Goal: Task Accomplishment & Management: Use online tool/utility

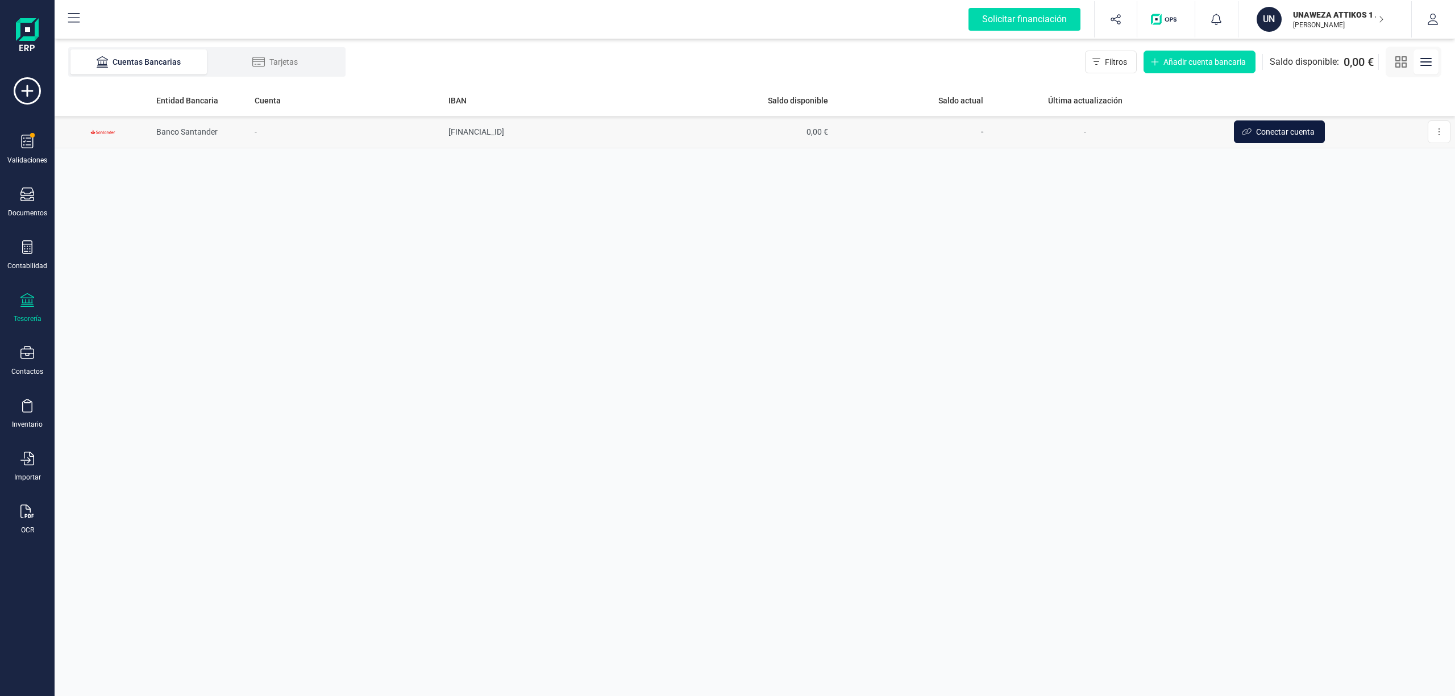
click at [1264, 131] on span "Conectar cuenta" at bounding box center [1285, 131] width 59 height 11
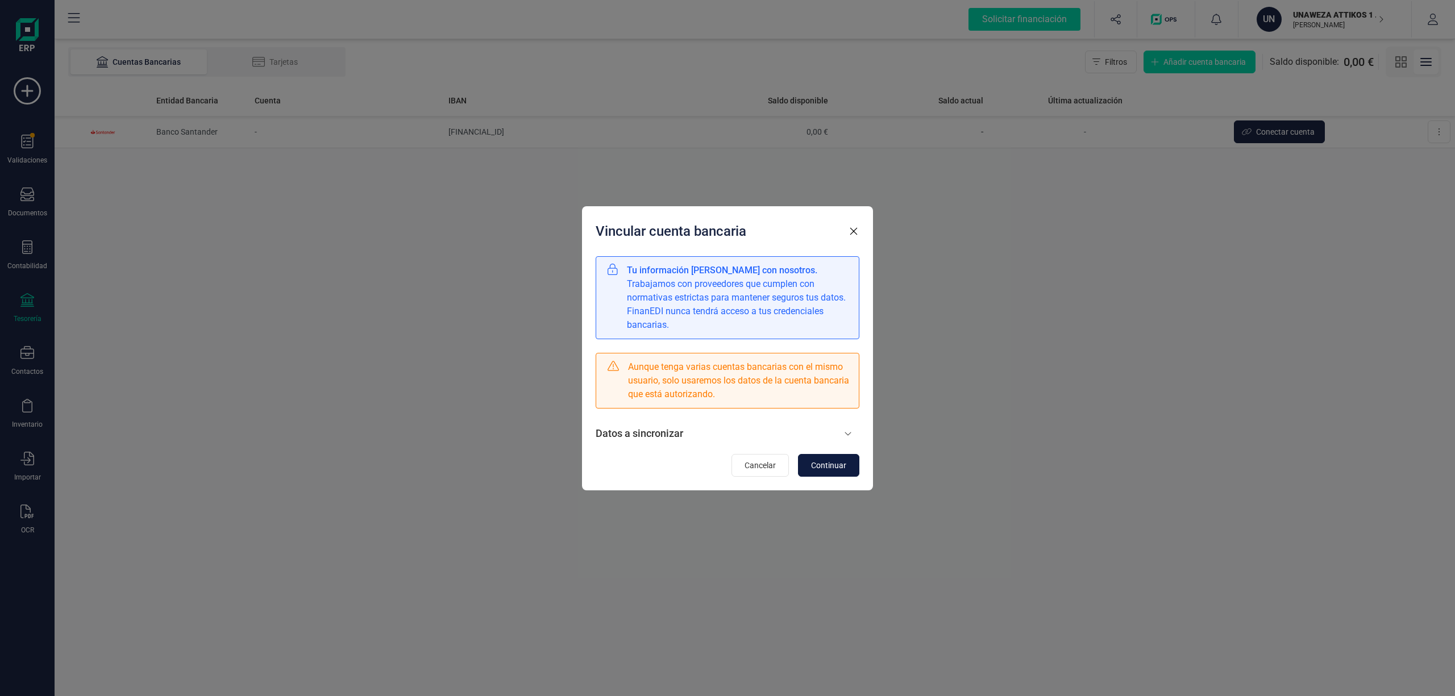
click at [830, 458] on button "Continuar" at bounding box center [828, 465] width 61 height 23
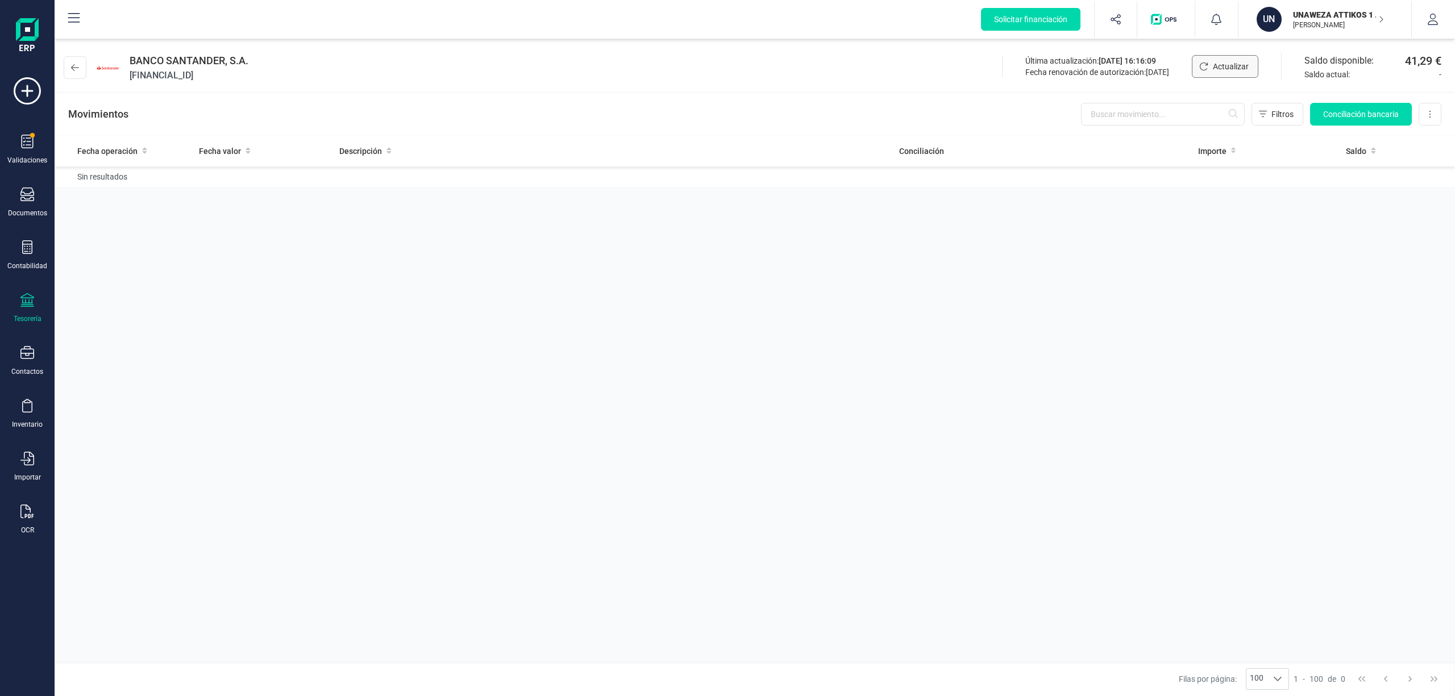
click at [1230, 64] on span "Actualizar" at bounding box center [1231, 66] width 36 height 11
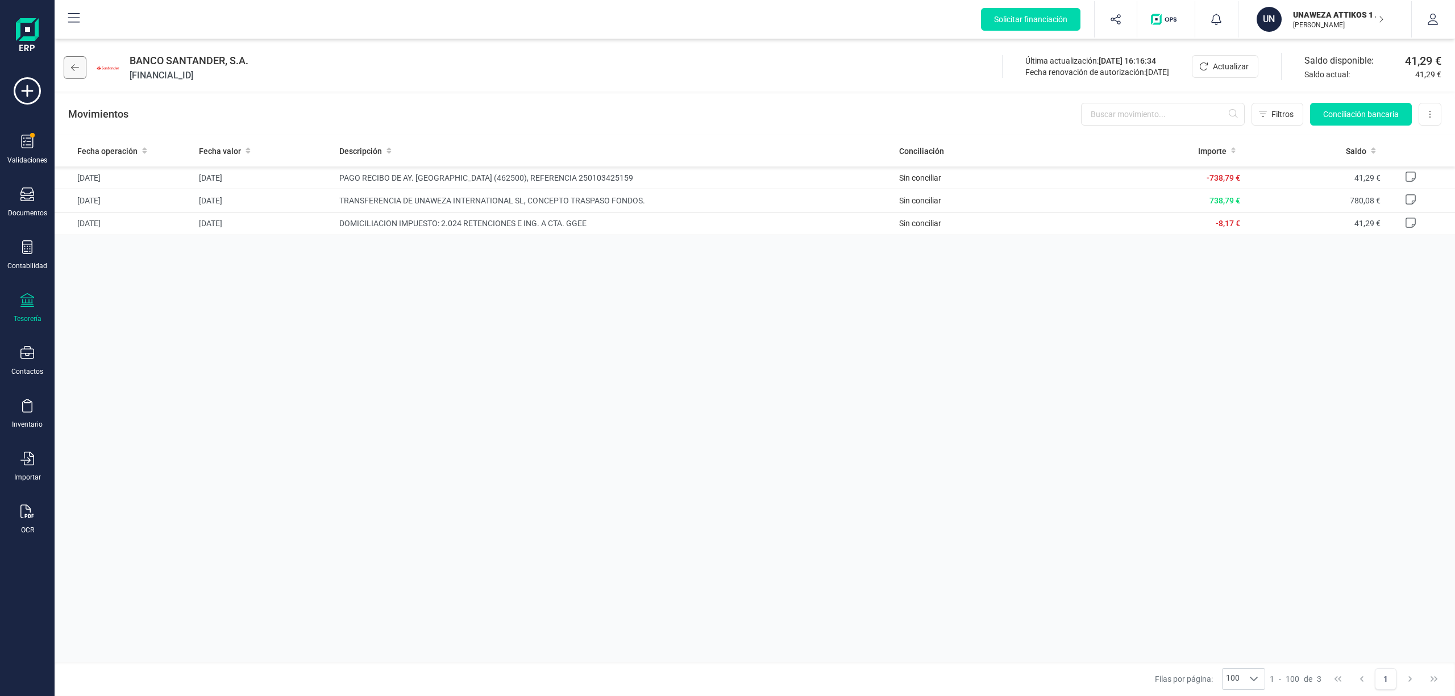
click at [74, 63] on icon at bounding box center [75, 67] width 8 height 9
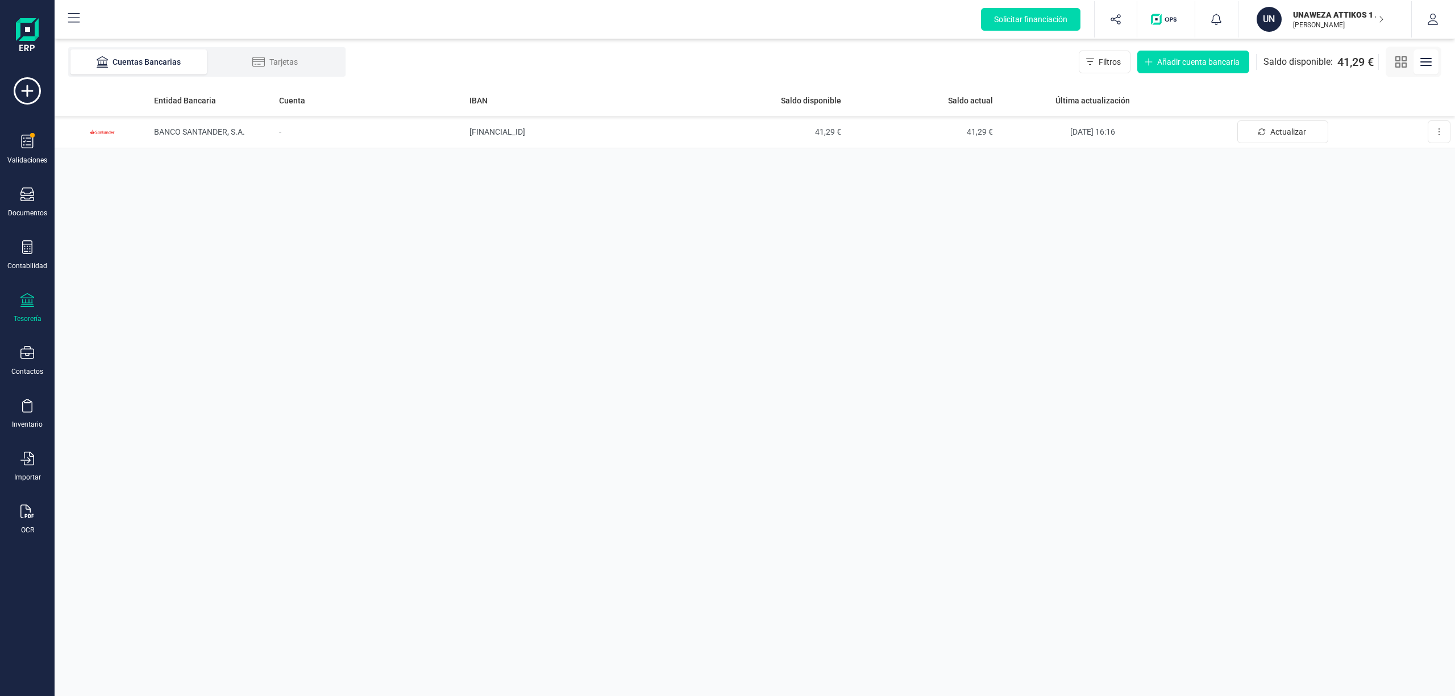
click at [1309, 14] on p "UNAWEZA ATTIKOS 1 SL" at bounding box center [1338, 14] width 91 height 11
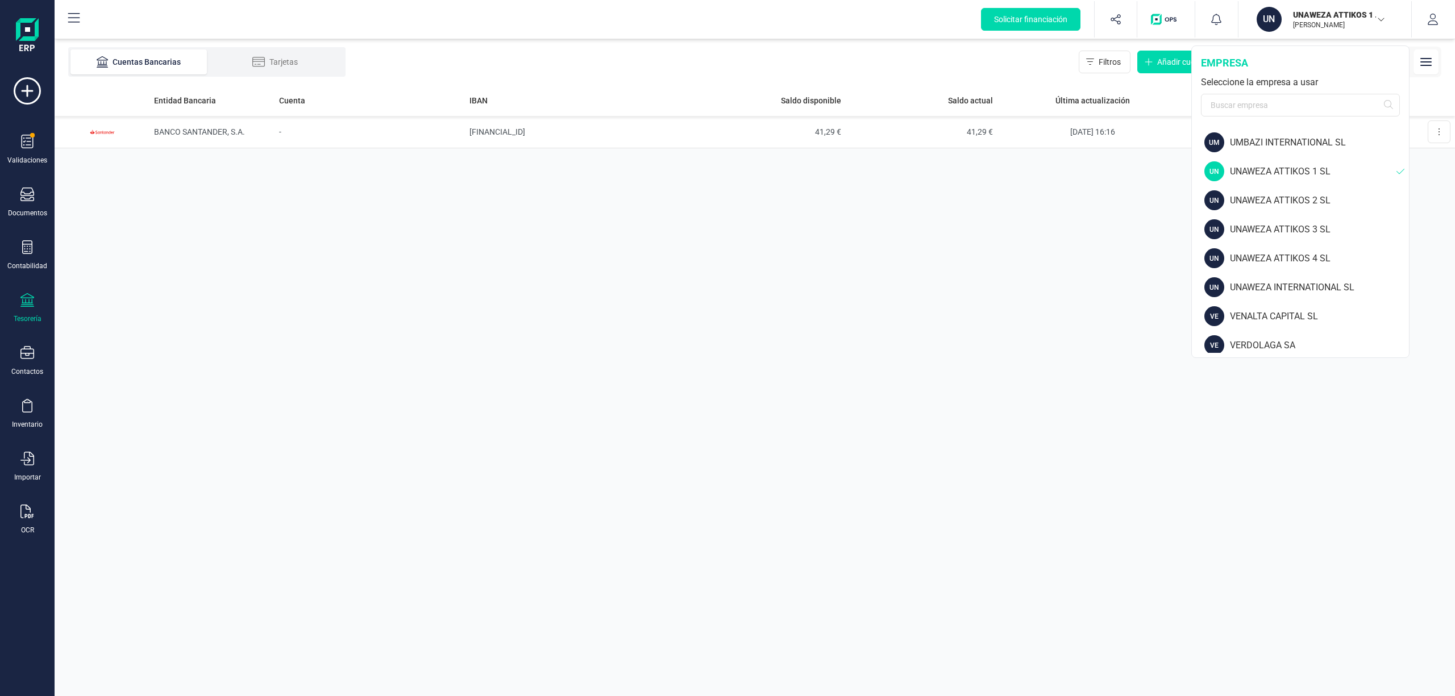
scroll to position [1714, 0]
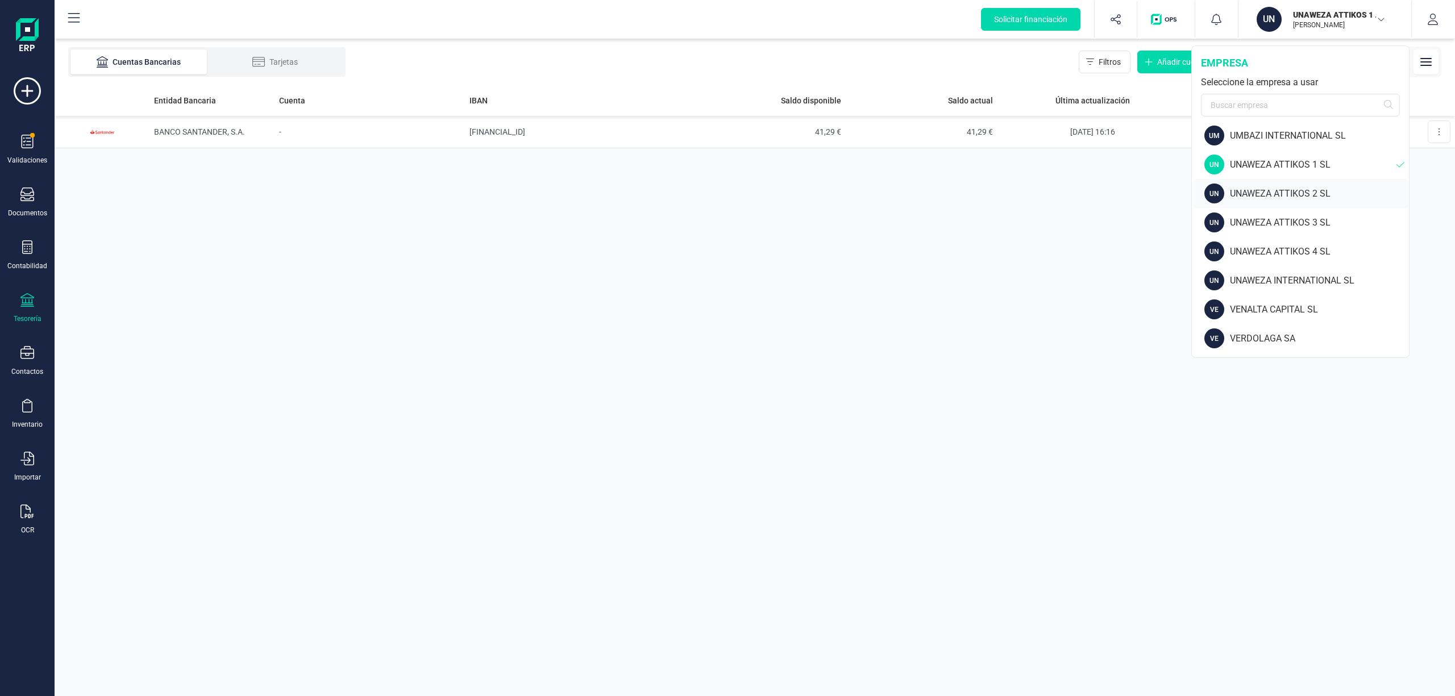
click at [1323, 193] on div "UNAWEZA ATTIKOS 2 SL" at bounding box center [1319, 194] width 179 height 14
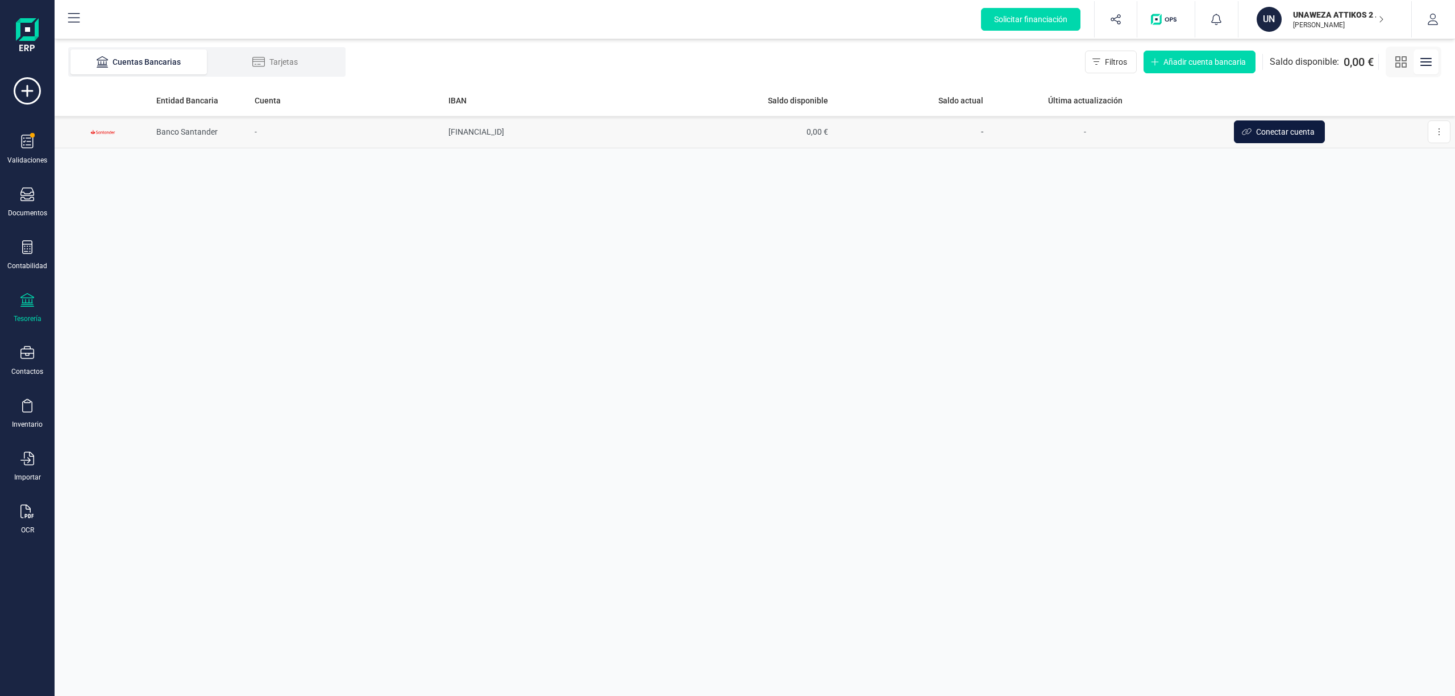
click at [1268, 126] on span "Conectar cuenta" at bounding box center [1285, 131] width 59 height 11
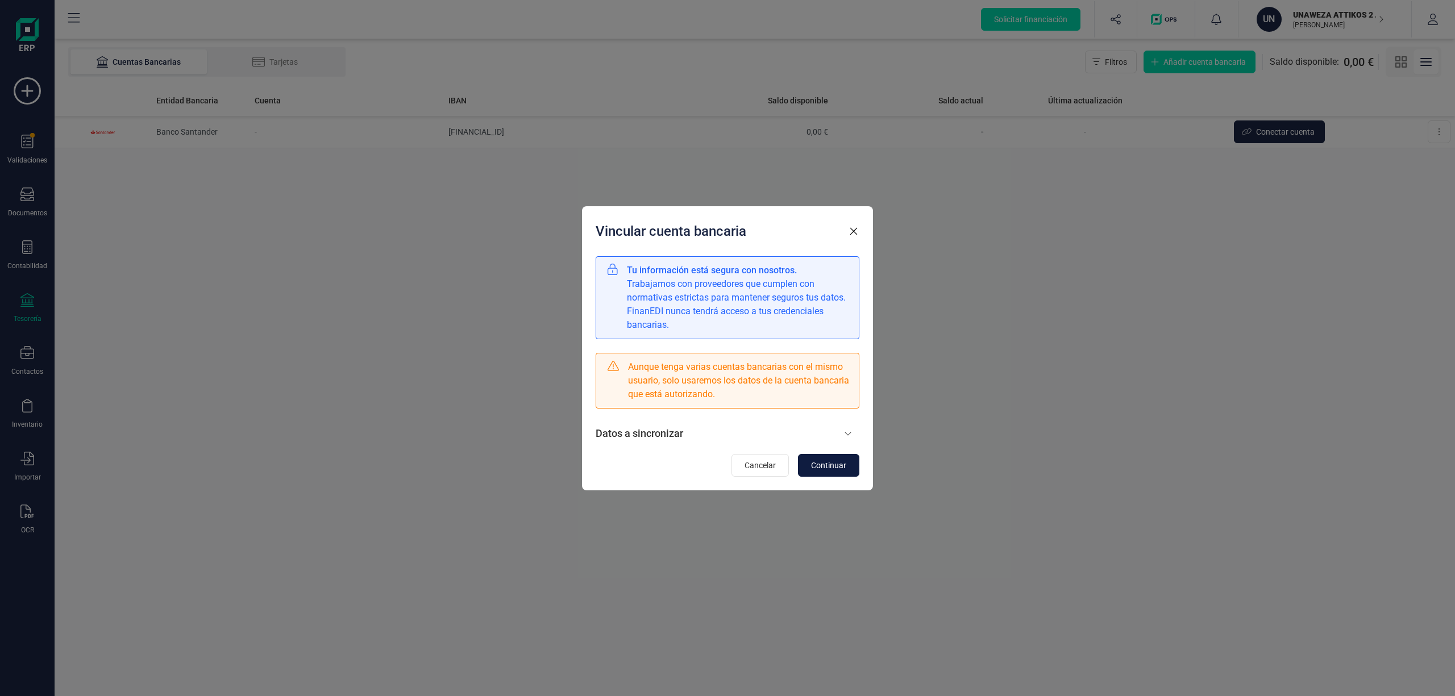
click at [840, 464] on span "Continuar" at bounding box center [828, 465] width 35 height 11
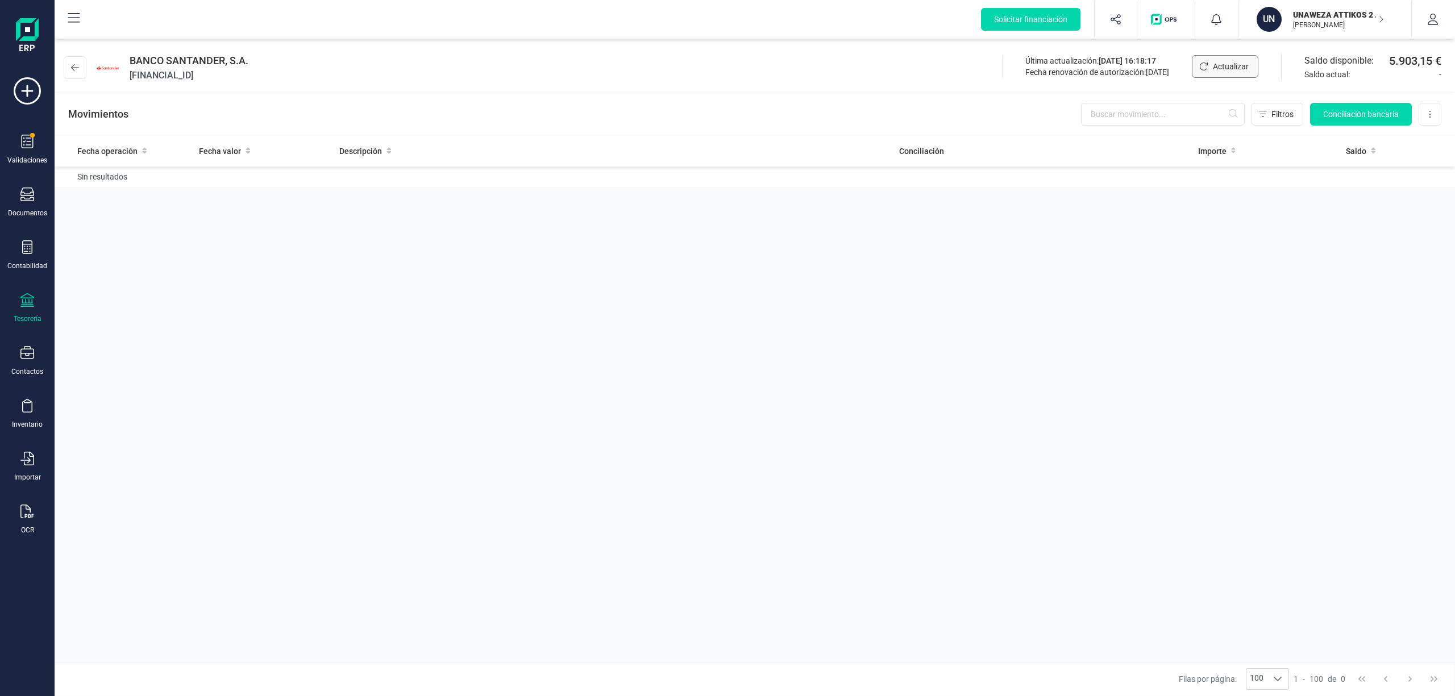
click at [1232, 65] on span "Actualizar" at bounding box center [1231, 66] width 36 height 11
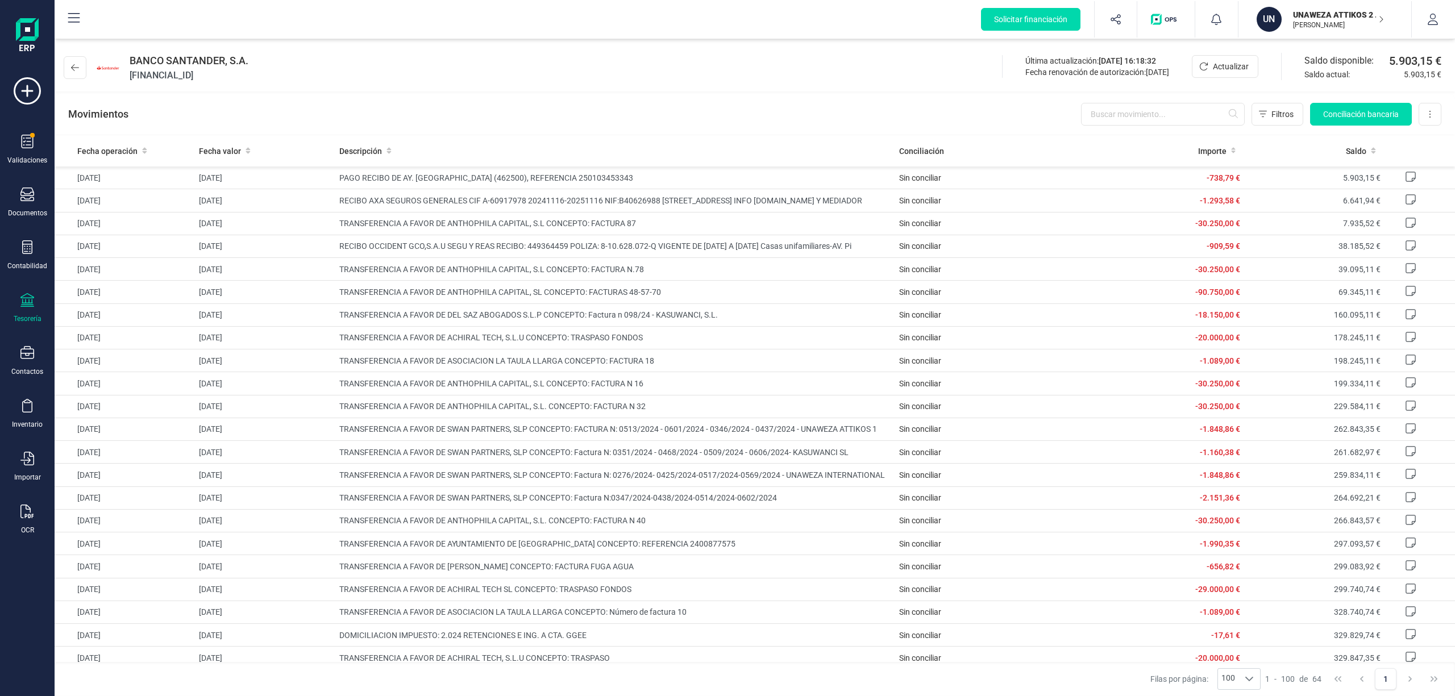
click at [1309, 18] on p "UNAWEZA ATTIKOS 2 SL" at bounding box center [1338, 14] width 91 height 11
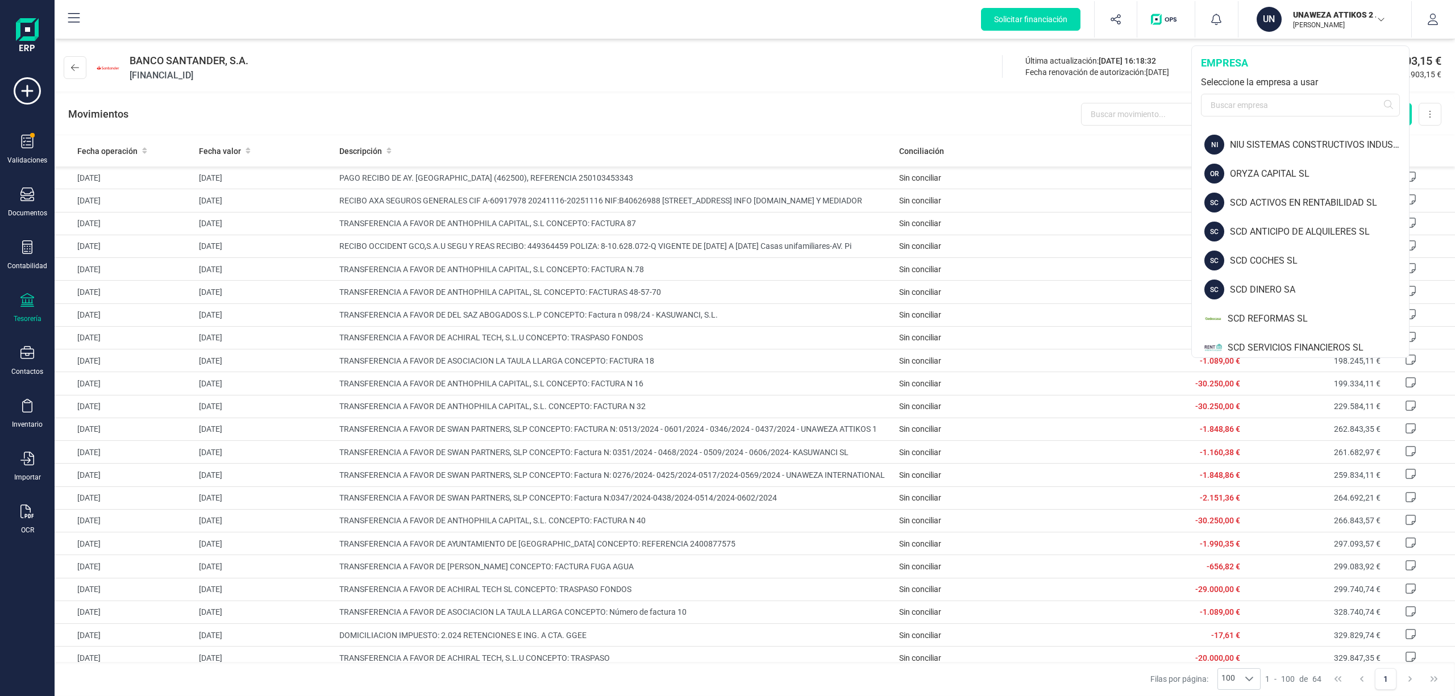
scroll to position [1714, 0]
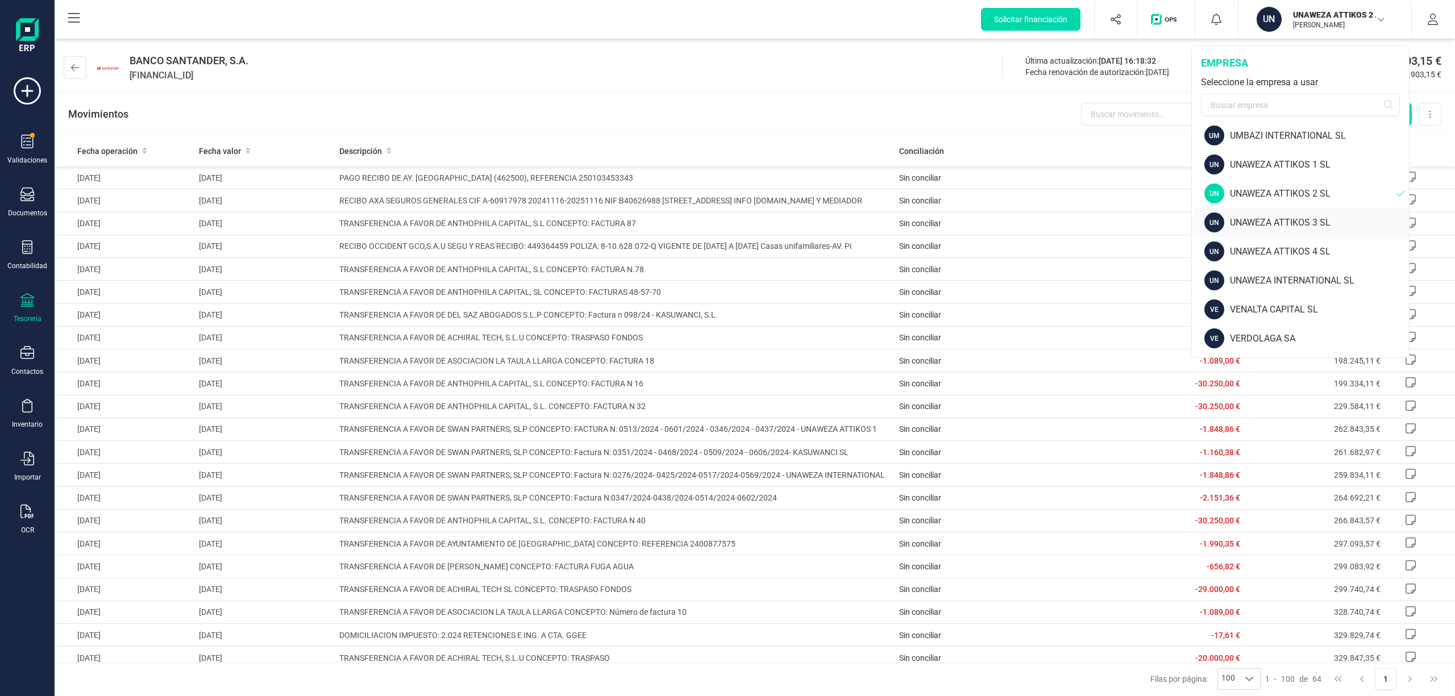
click at [1289, 217] on div "UNAWEZA ATTIKOS 3 SL" at bounding box center [1319, 223] width 179 height 14
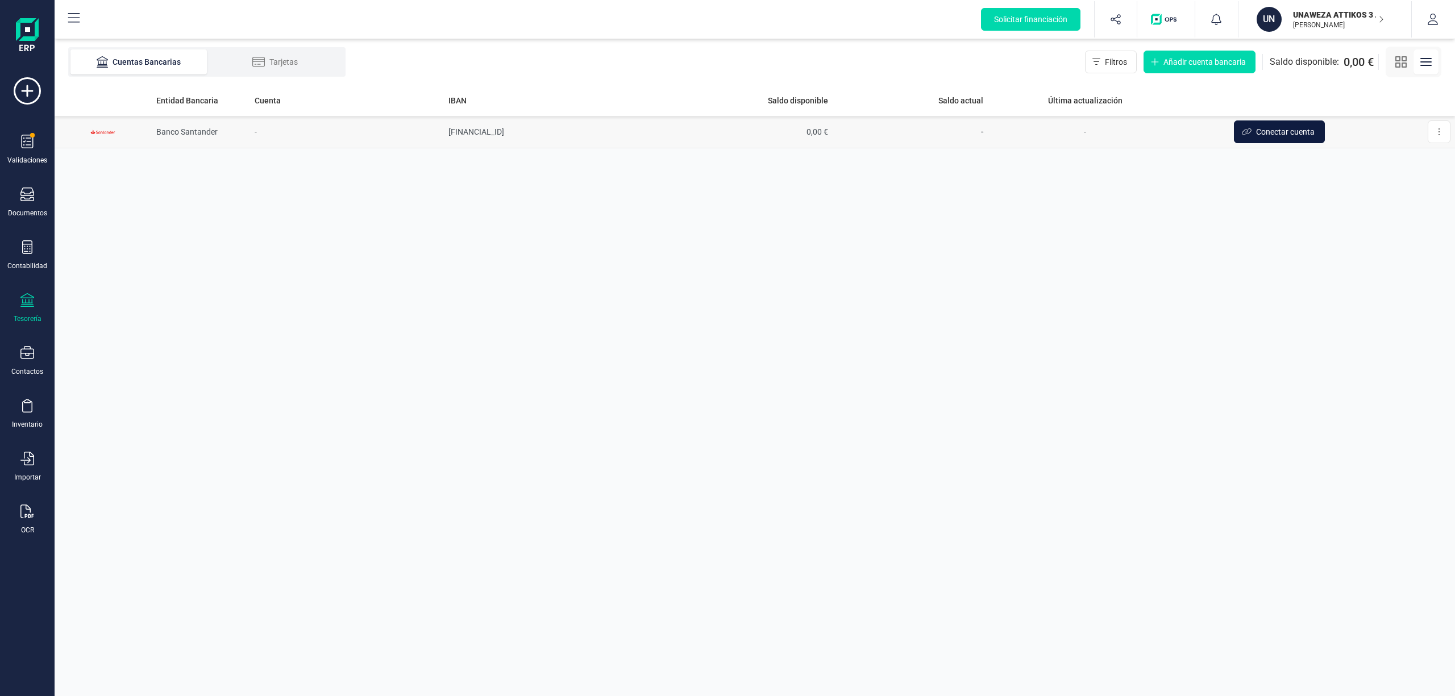
click at [1281, 132] on span "Conectar cuenta" at bounding box center [1285, 131] width 59 height 11
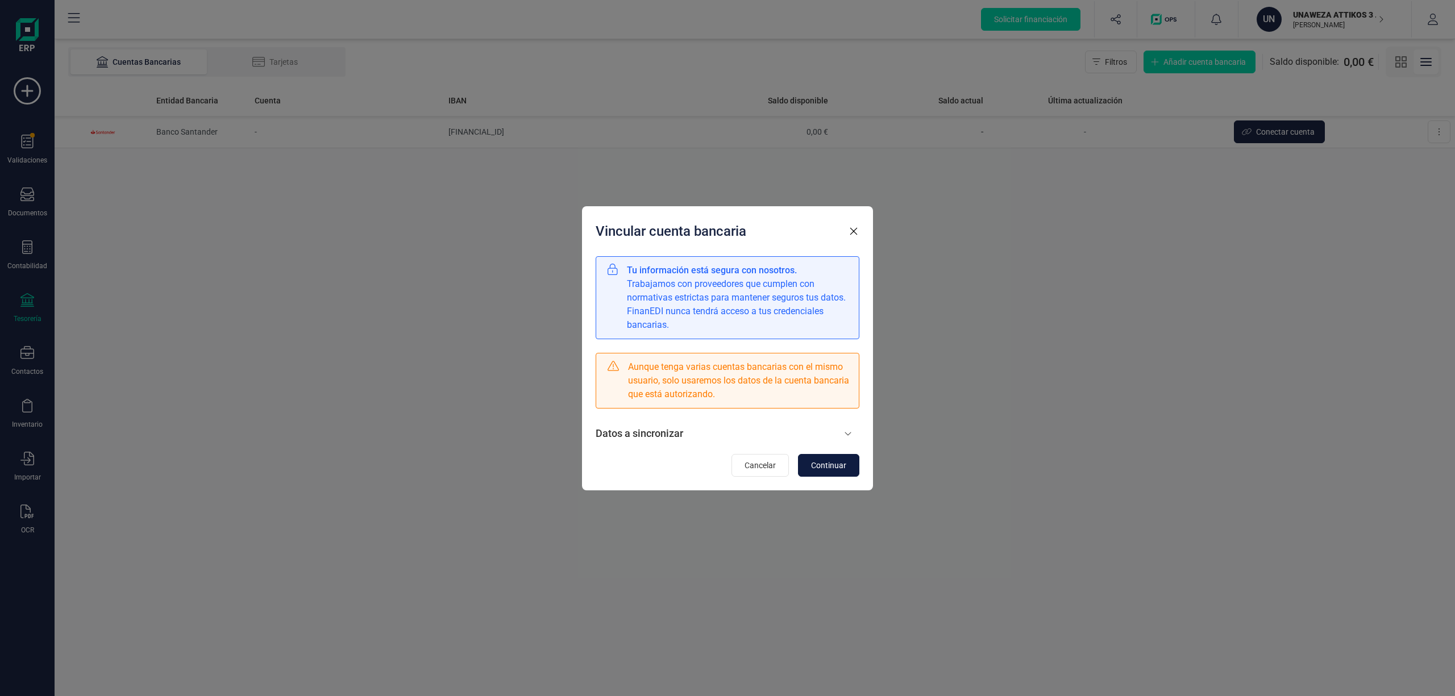
click at [819, 459] on button "Continuar" at bounding box center [828, 465] width 61 height 23
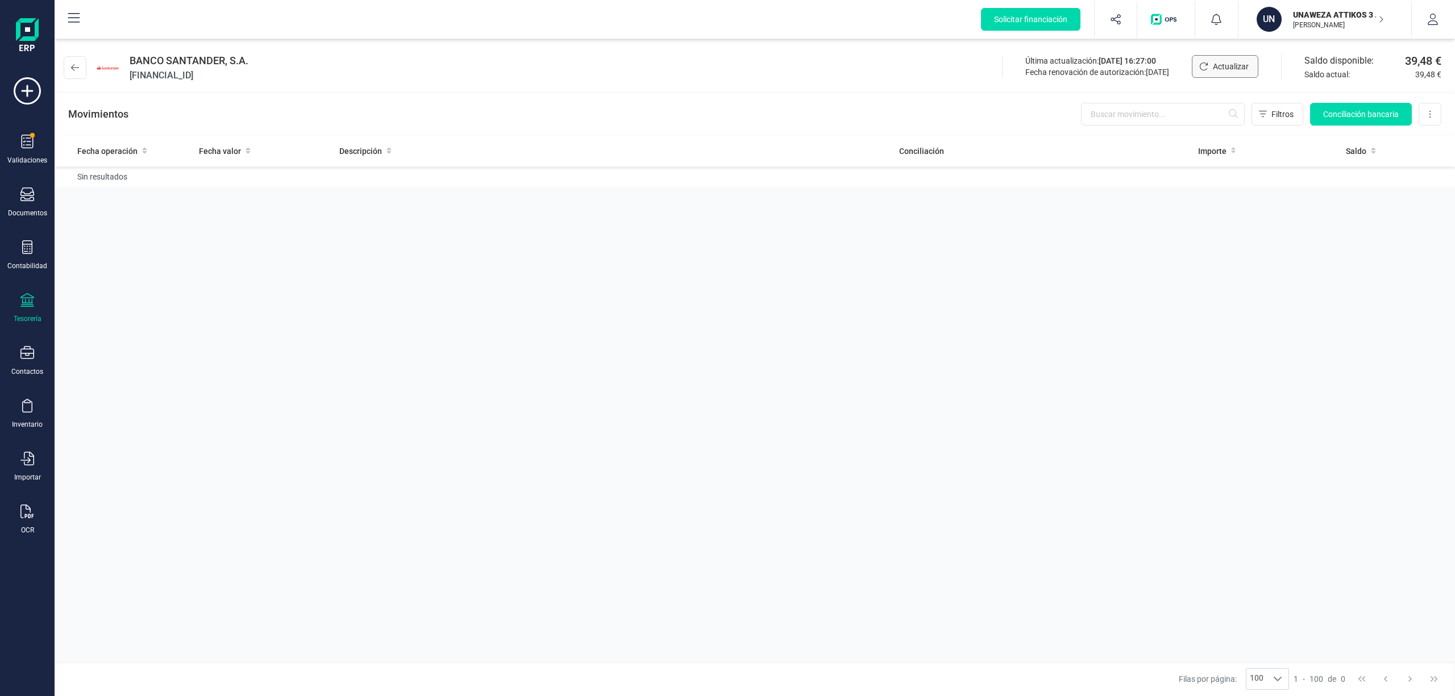
click at [1223, 66] on span "Actualizar" at bounding box center [1231, 66] width 36 height 11
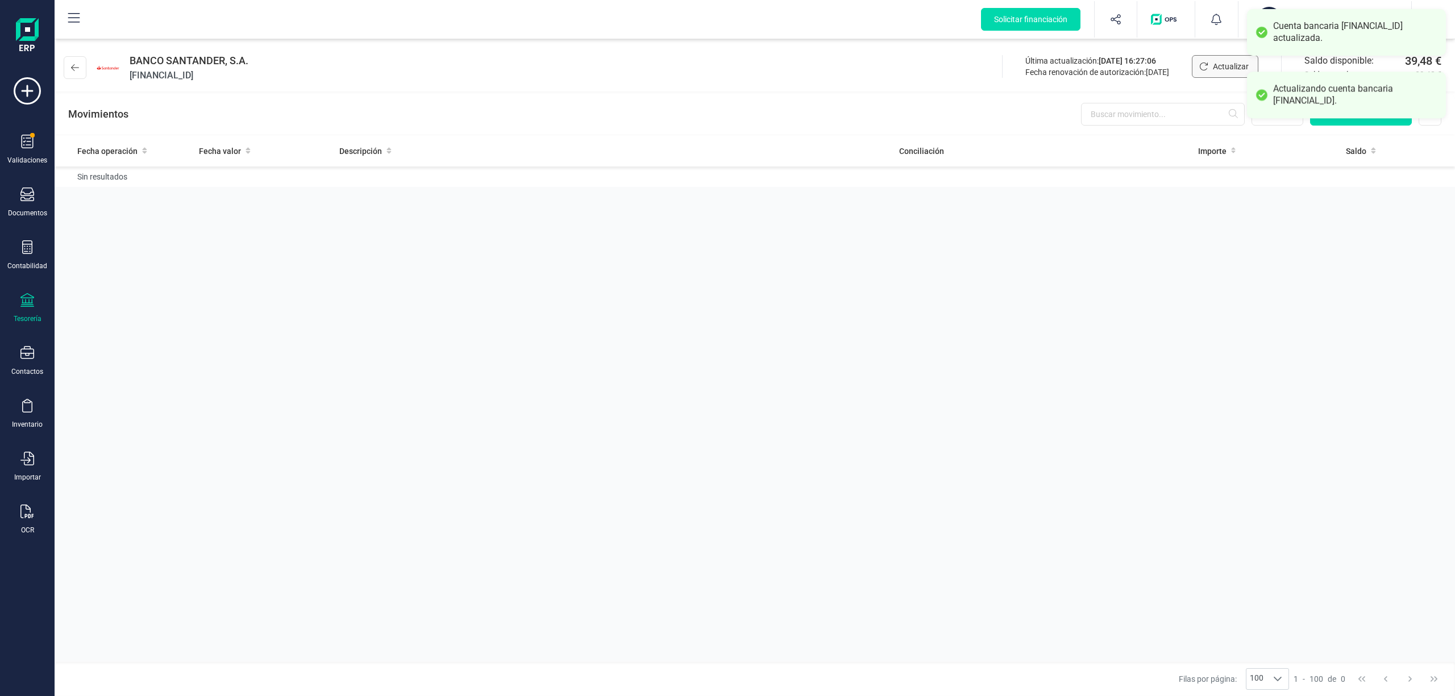
click at [1223, 66] on span "Actualizar" at bounding box center [1231, 66] width 36 height 11
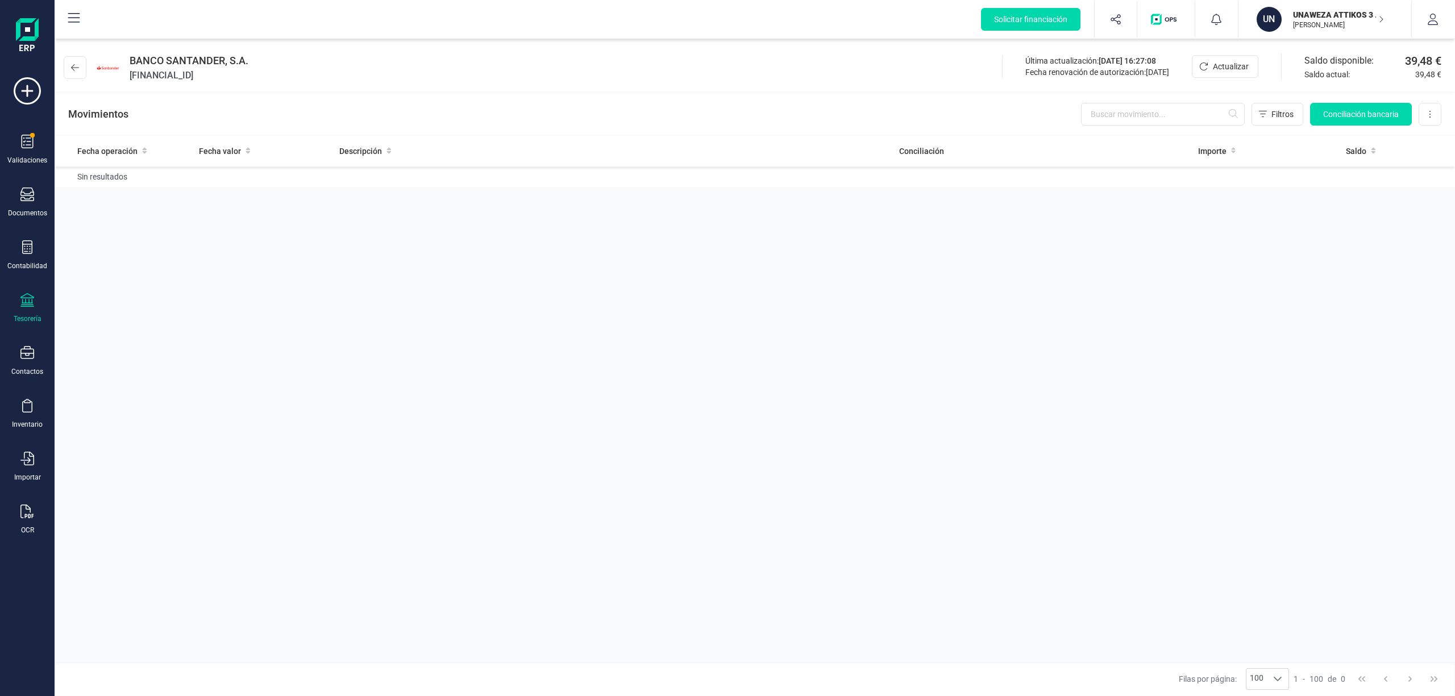
click at [1320, 16] on p "UNAWEZA ATTIKOS 3 SL" at bounding box center [1338, 14] width 91 height 11
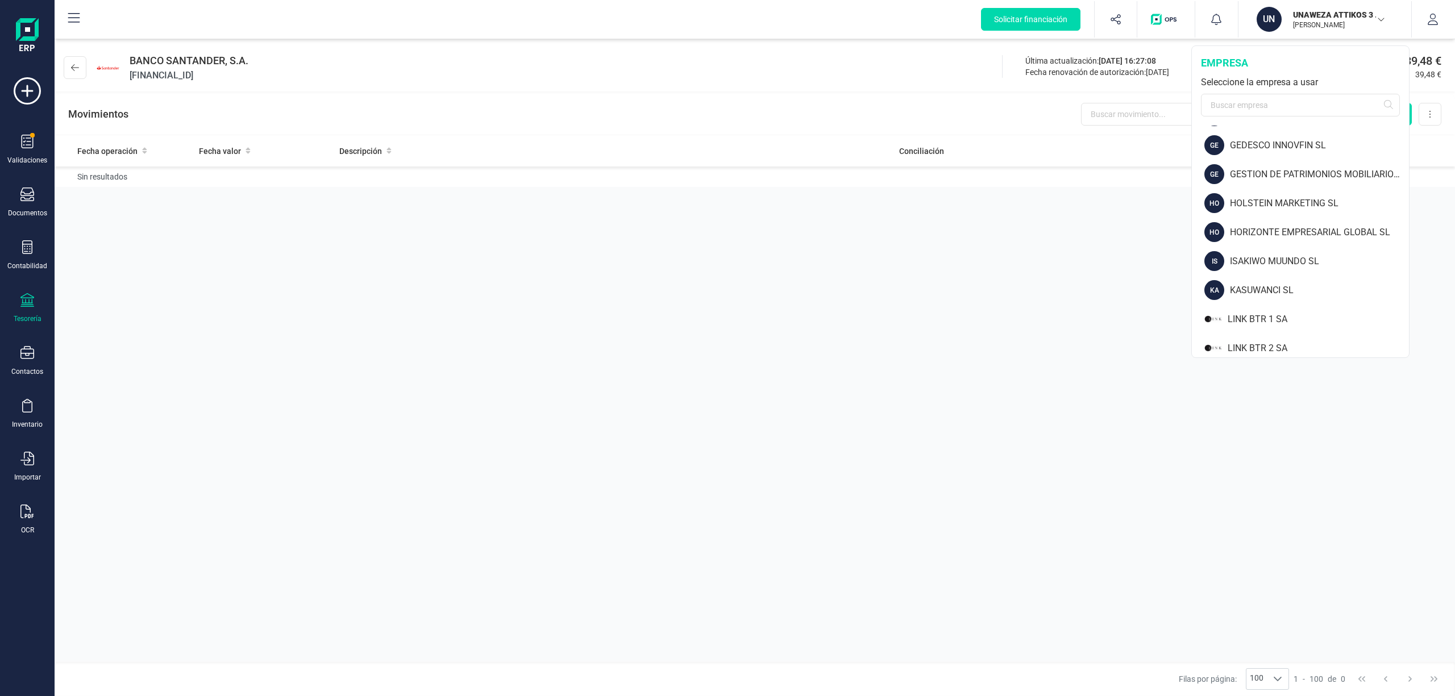
scroll to position [648, 0]
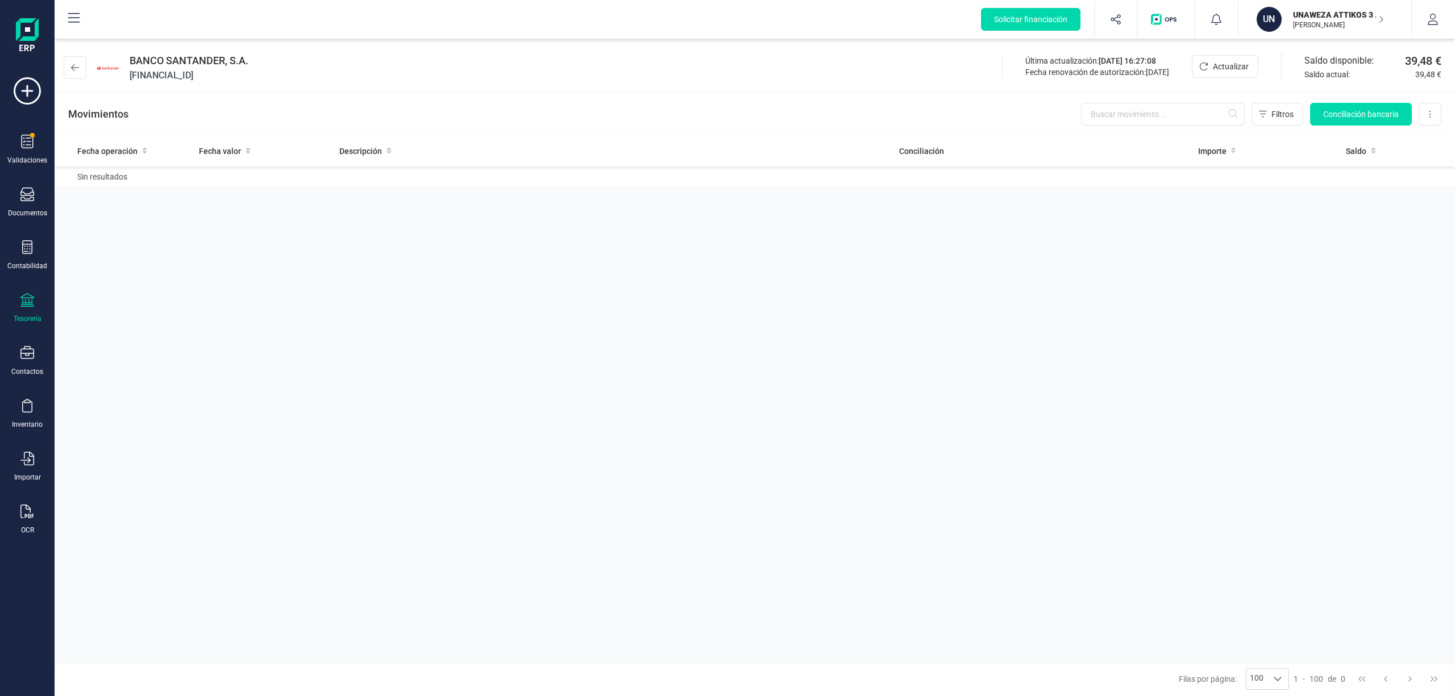
drag, startPoint x: 506, startPoint y: 453, endPoint x: 530, endPoint y: 565, distance: 114.6
click at [506, 453] on div "Fecha operación Fecha valor Descripción Conciliación Importe Saldo Sin resultad…" at bounding box center [755, 398] width 1400 height 527
click at [76, 67] on icon at bounding box center [75, 67] width 8 height 7
